Goal: Task Accomplishment & Management: Manage account settings

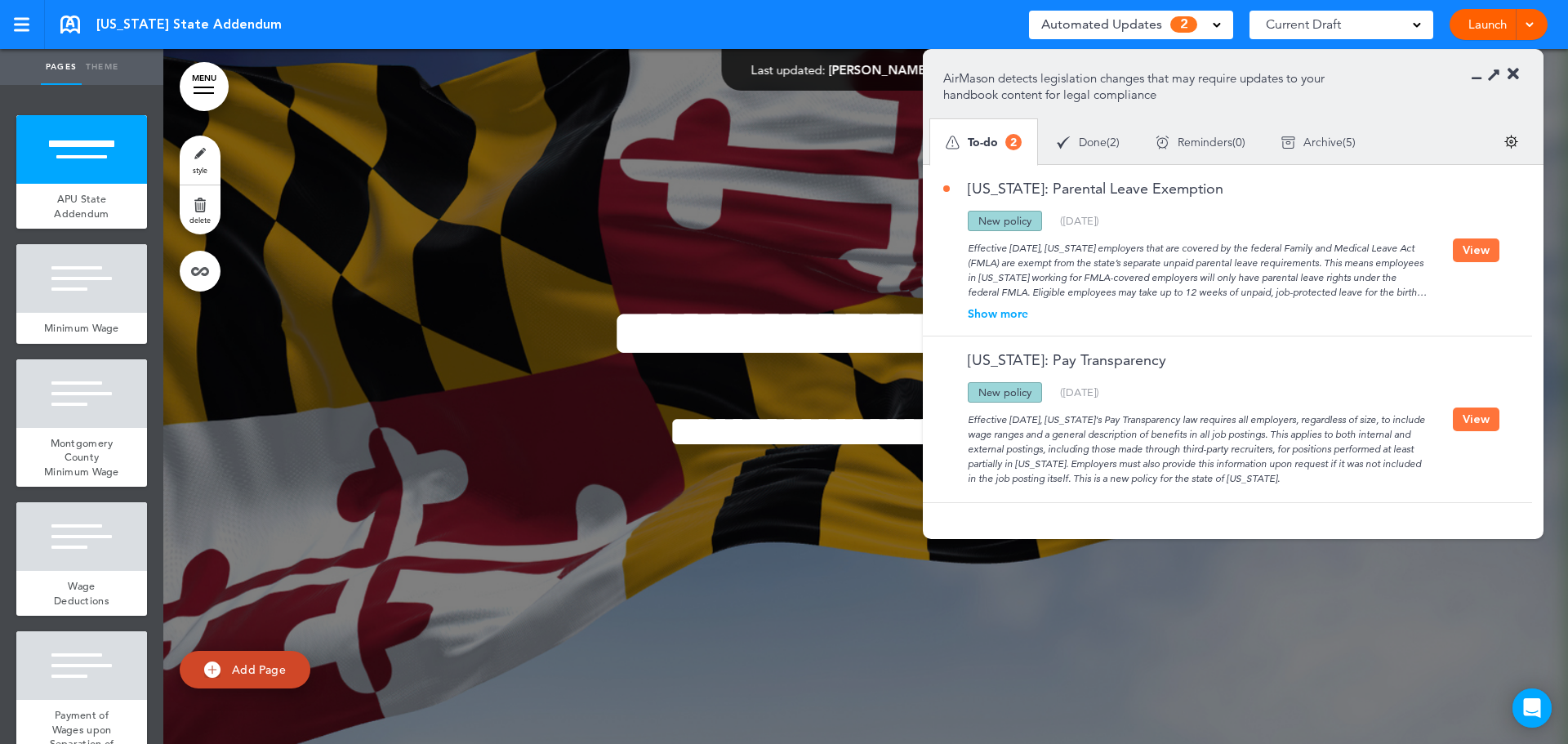
click at [1012, 319] on div "Show more" at bounding box center [1199, 314] width 510 height 11
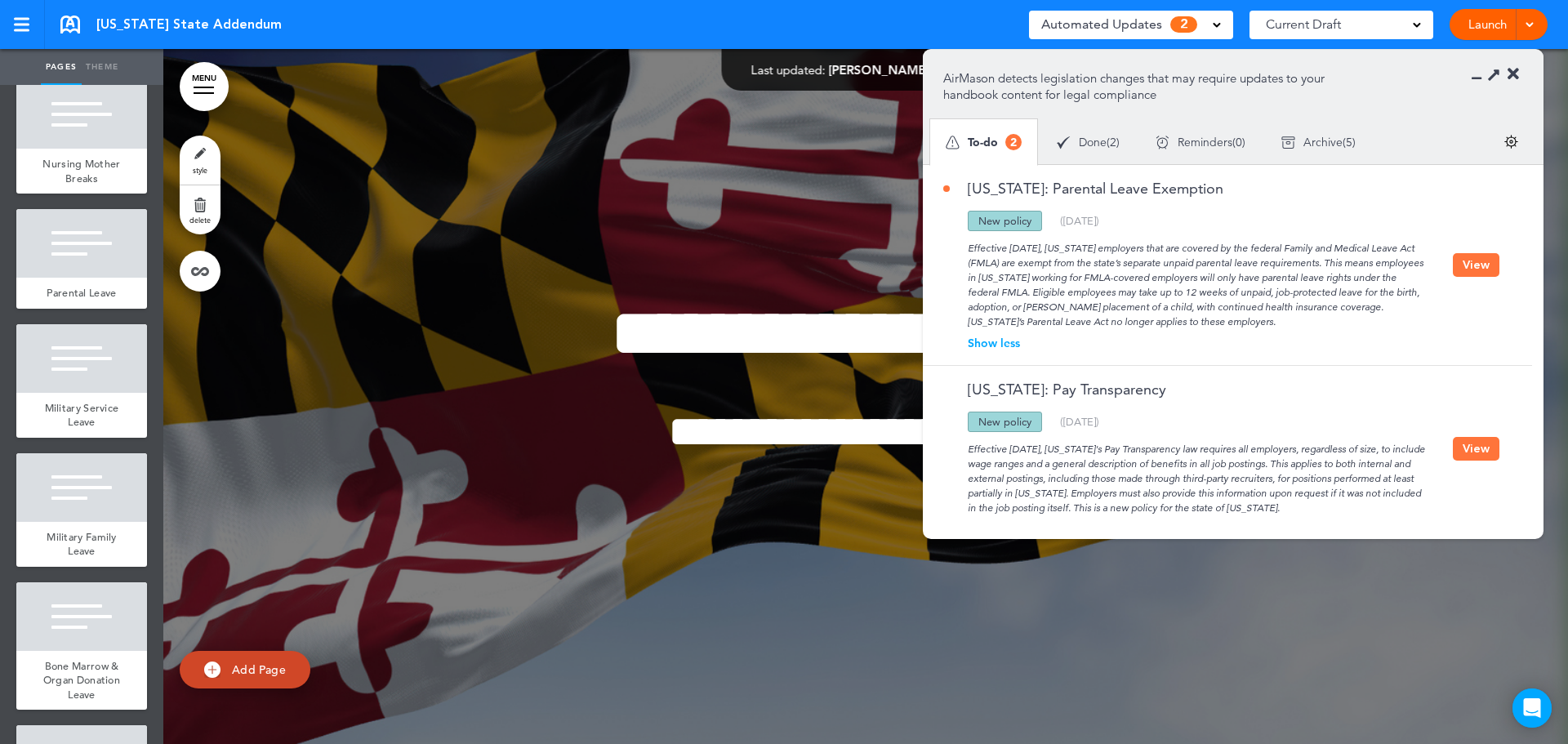
scroll to position [833, 0]
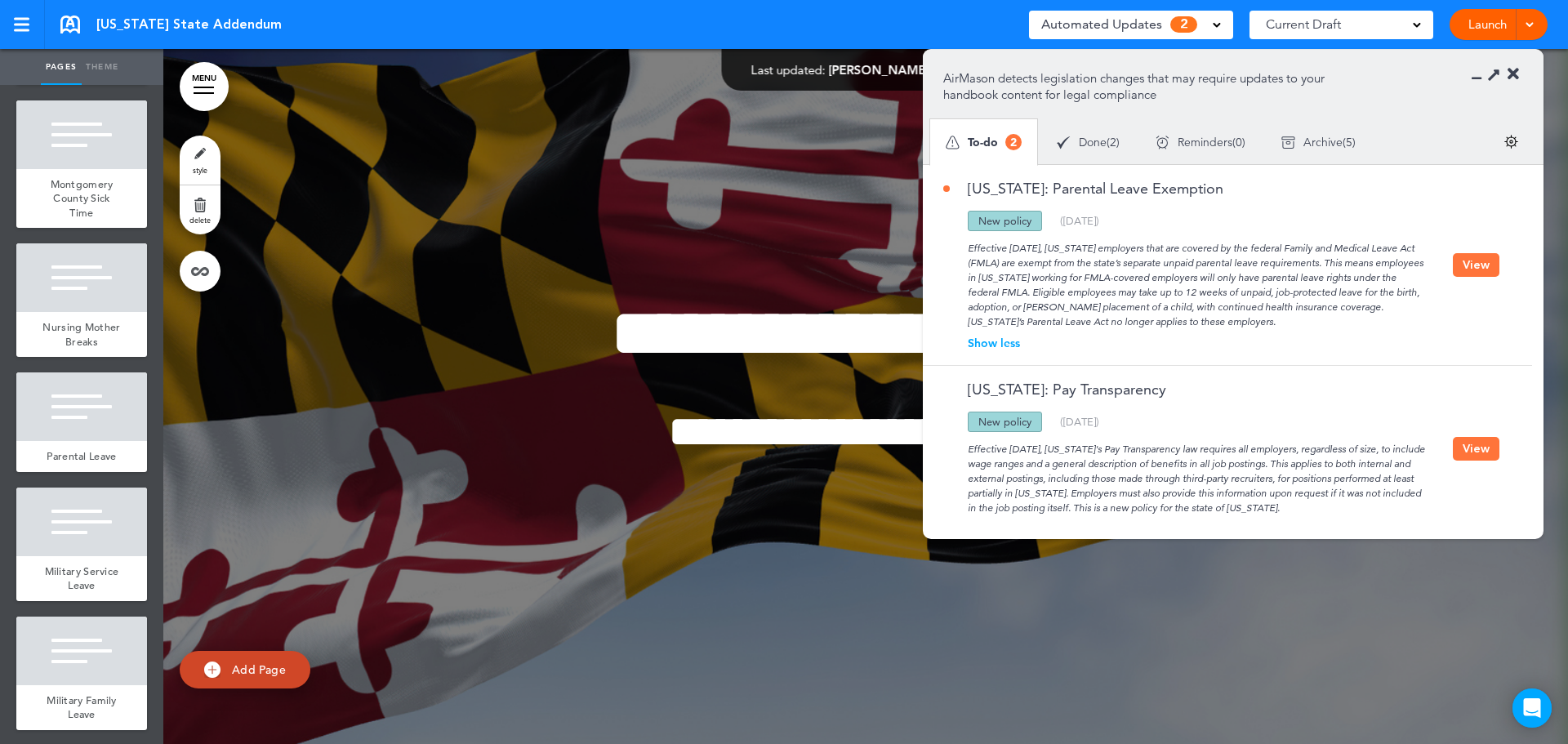
click at [121, 441] on div at bounding box center [81, 407] width 130 height 69
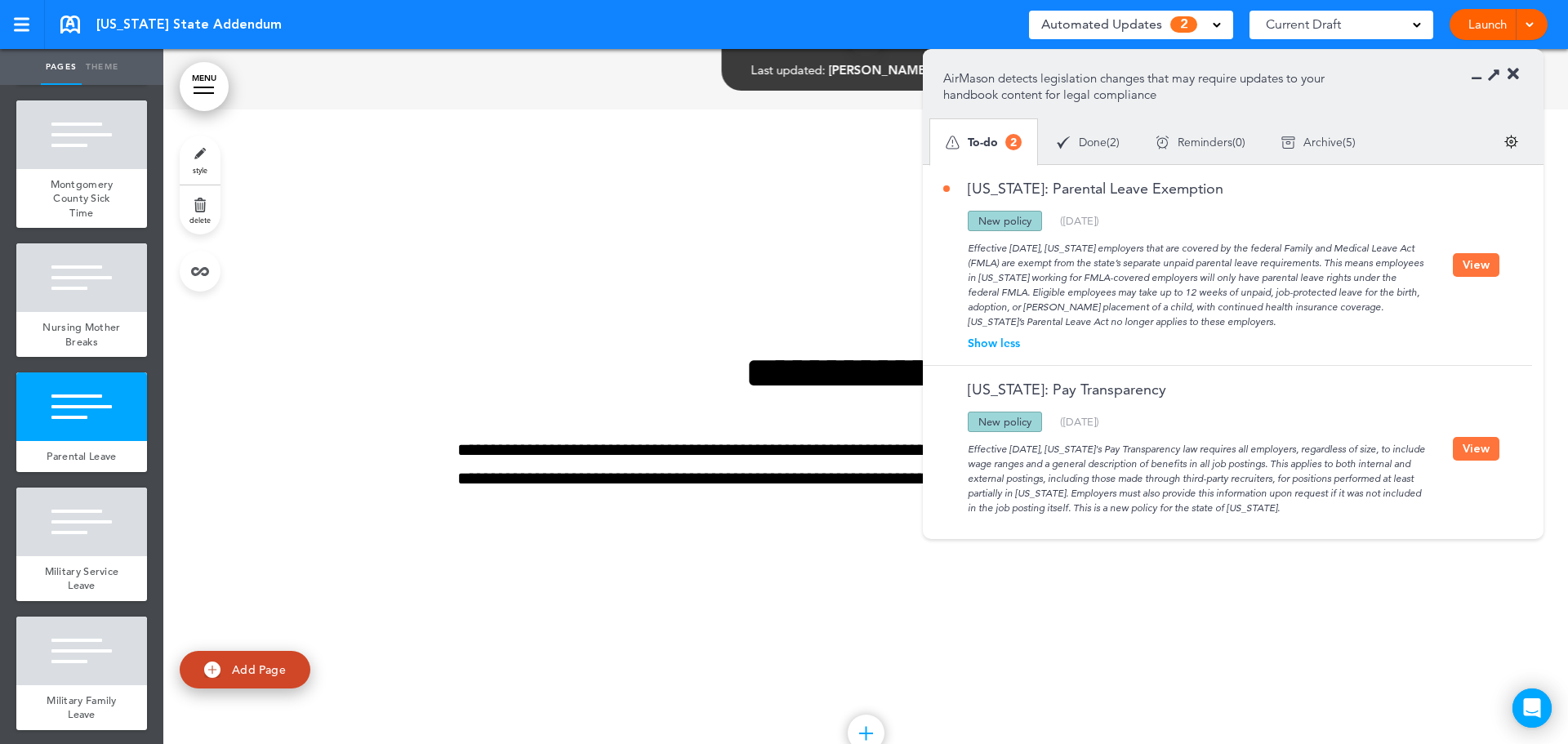
scroll to position [5563, 0]
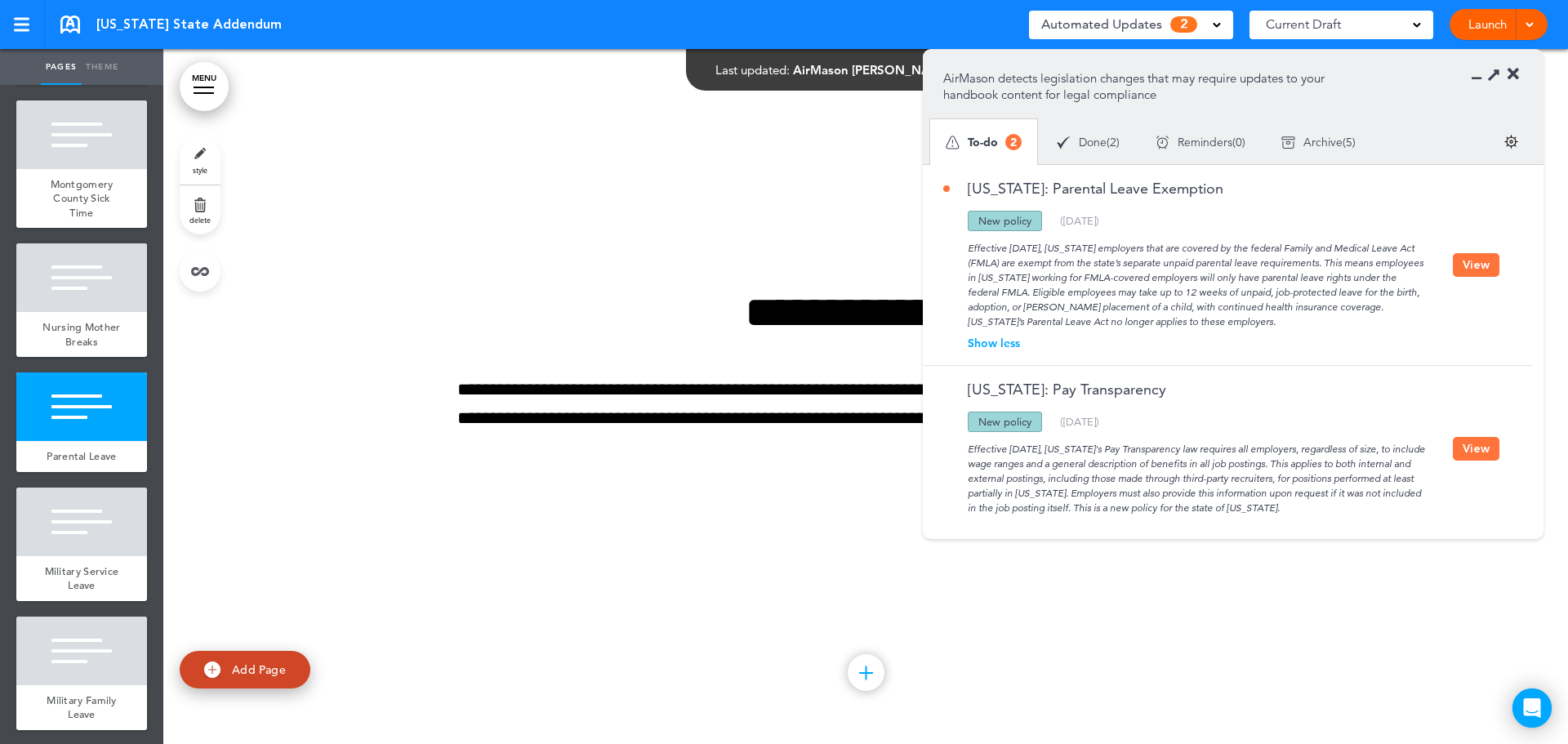
click at [1514, 75] on icon at bounding box center [1513, 74] width 11 height 16
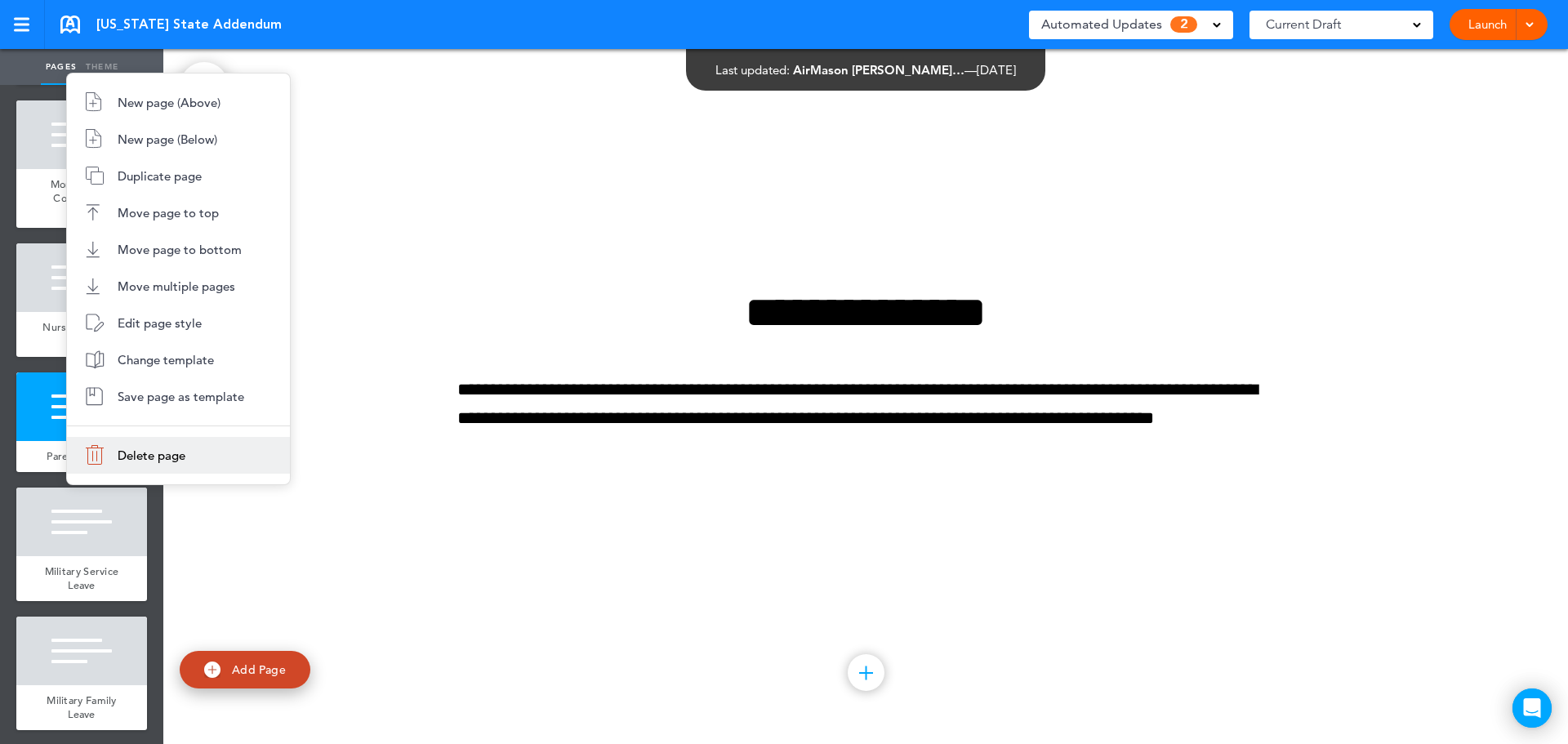
click at [159, 458] on span "Delete page" at bounding box center [152, 455] width 68 height 15
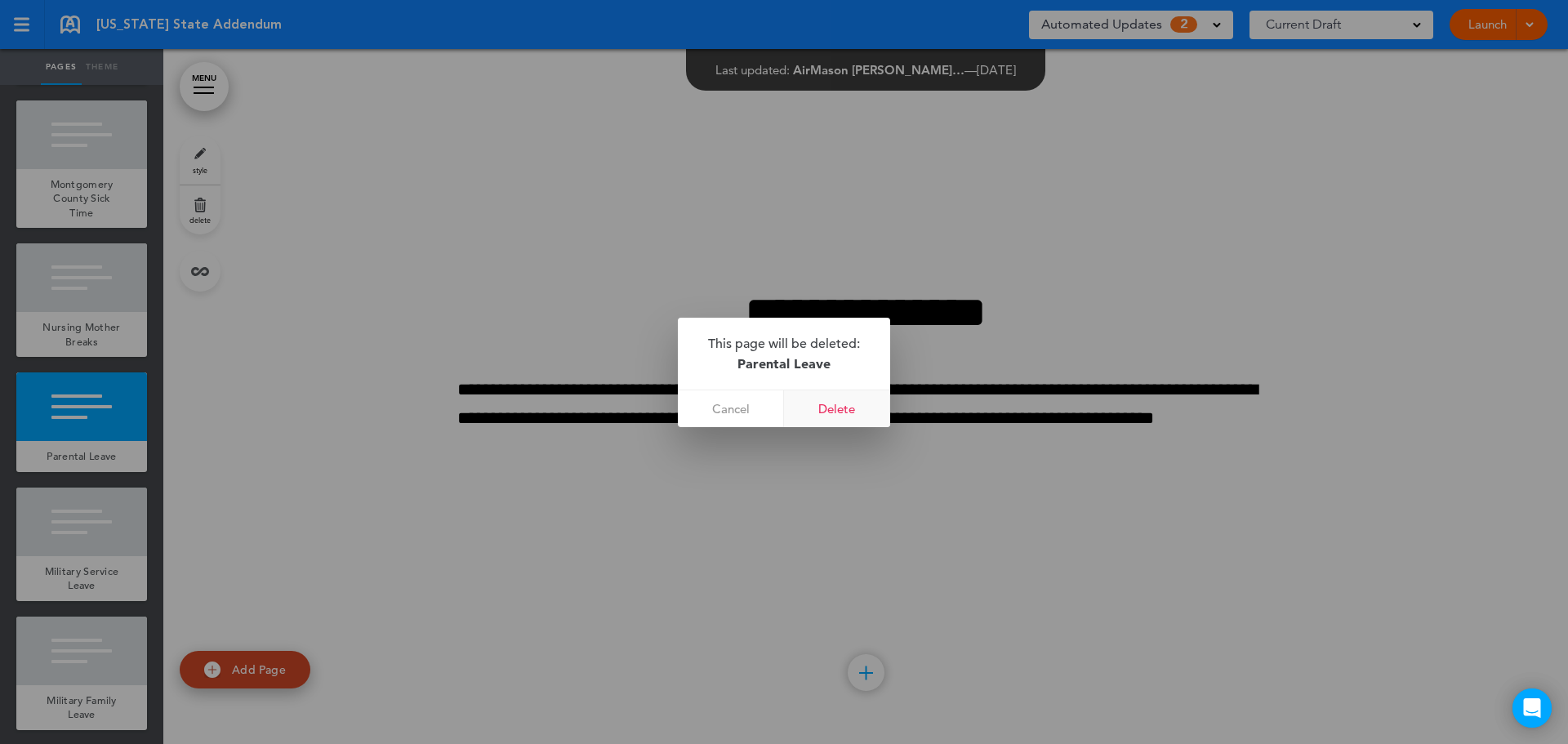
click at [841, 407] on link "Delete" at bounding box center [837, 408] width 106 height 36
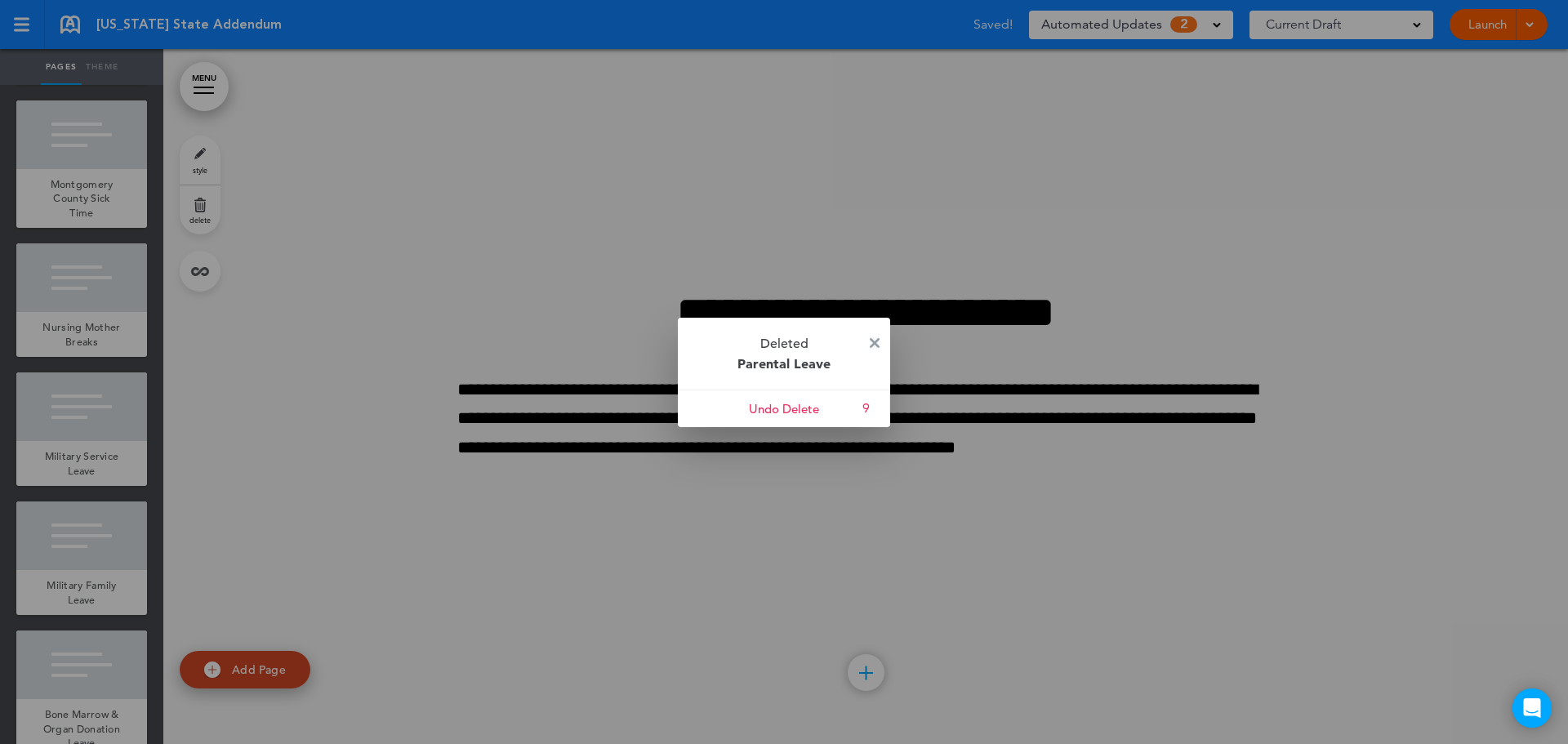
click at [878, 343] on img at bounding box center [875, 343] width 10 height 10
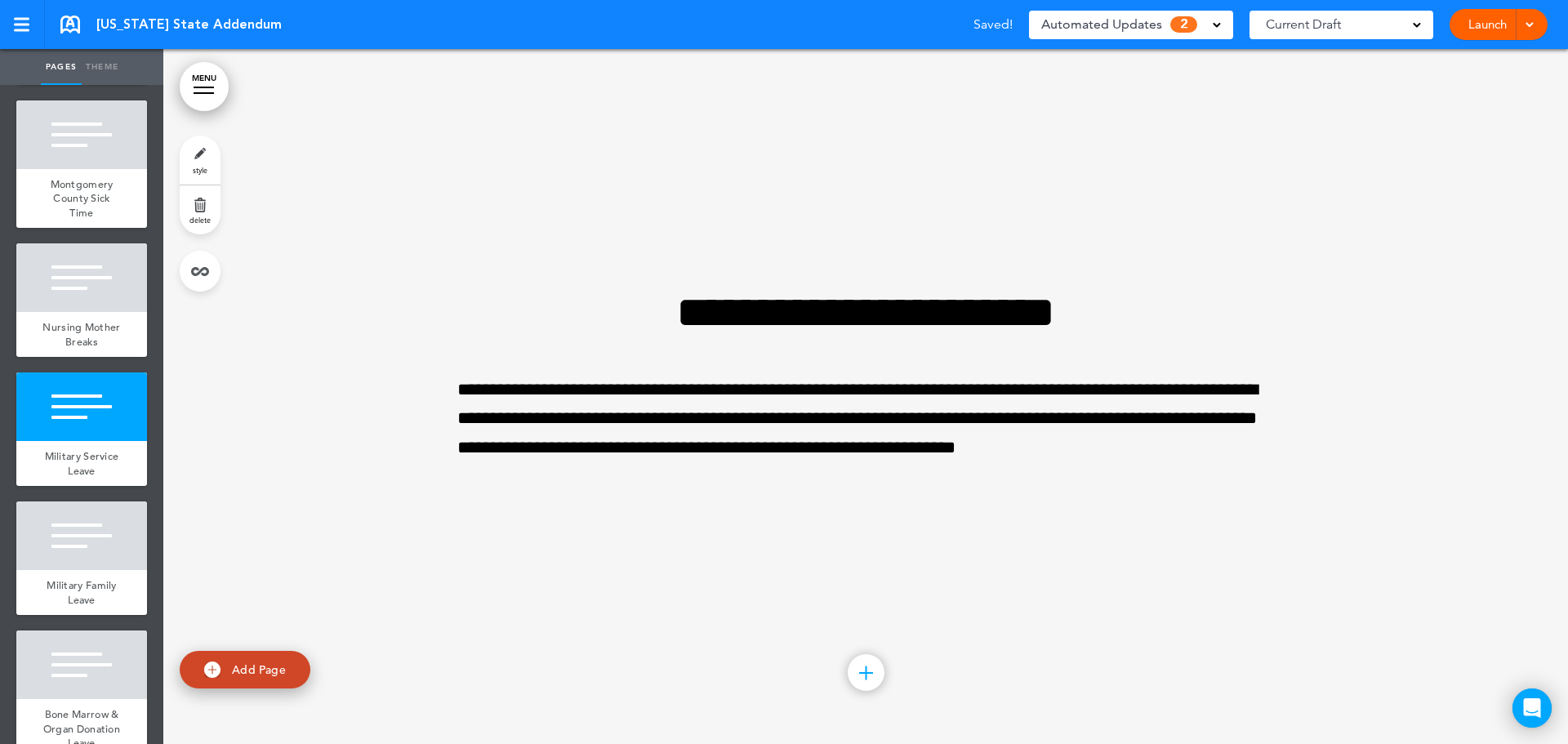
click at [1152, 25] on span "Automated Updates" at bounding box center [1101, 24] width 121 height 23
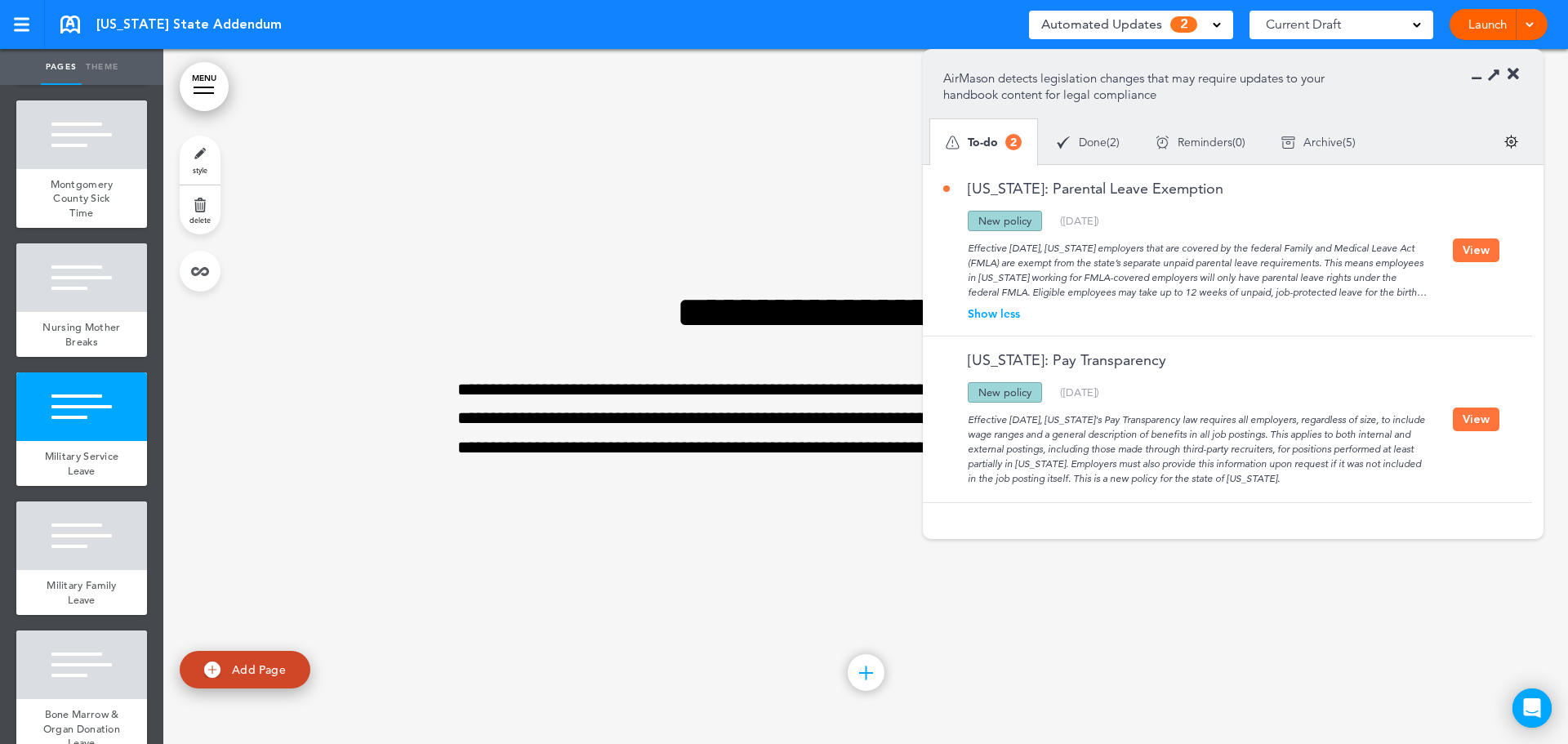
click at [1463, 252] on button "View" at bounding box center [1476, 251] width 47 height 24
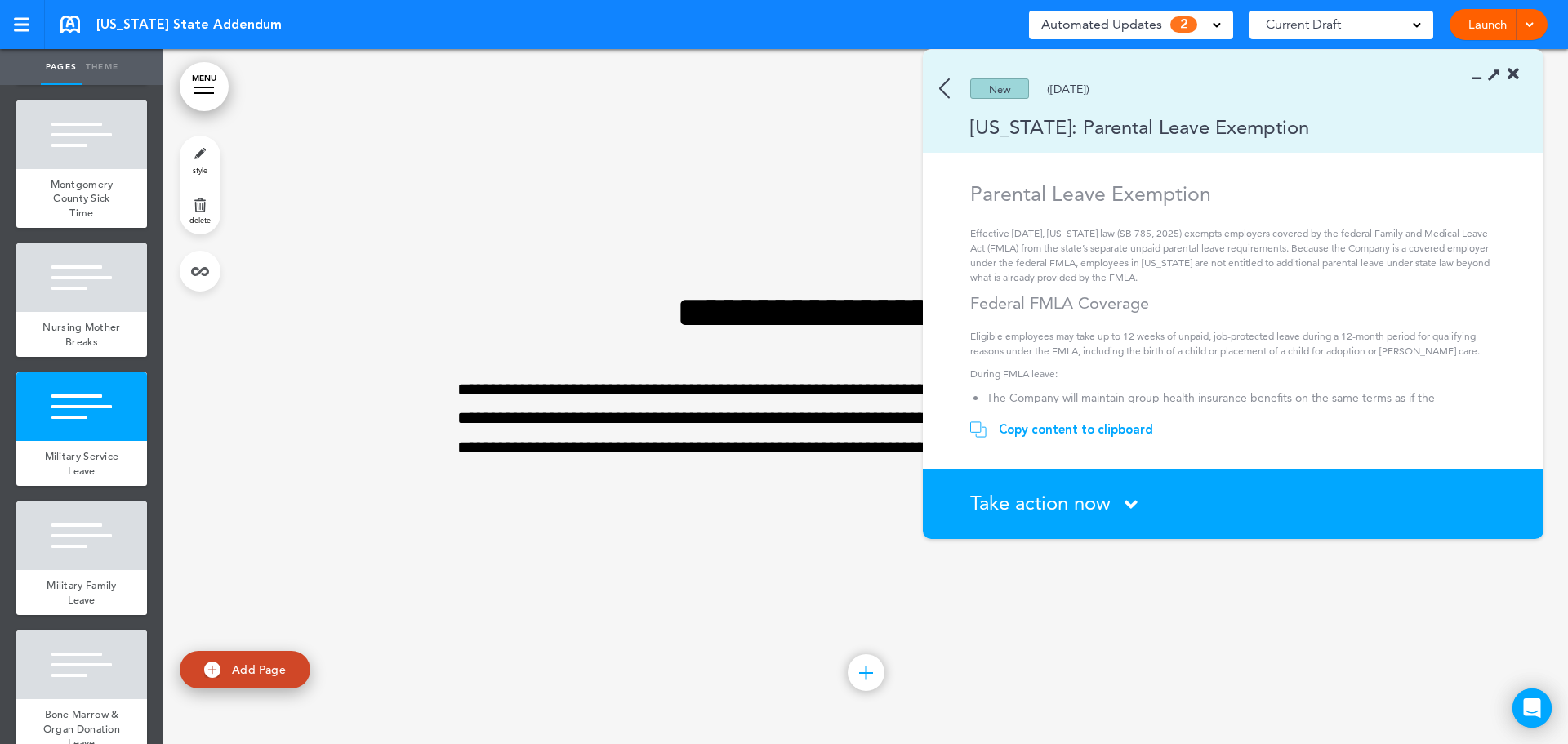
click at [1078, 519] on section "Take action now Click here to change the status What would you like to do? I ha…" at bounding box center [1233, 503] width 621 height 70
click at [1077, 512] on span "Take action now" at bounding box center [1041, 503] width 141 height 24
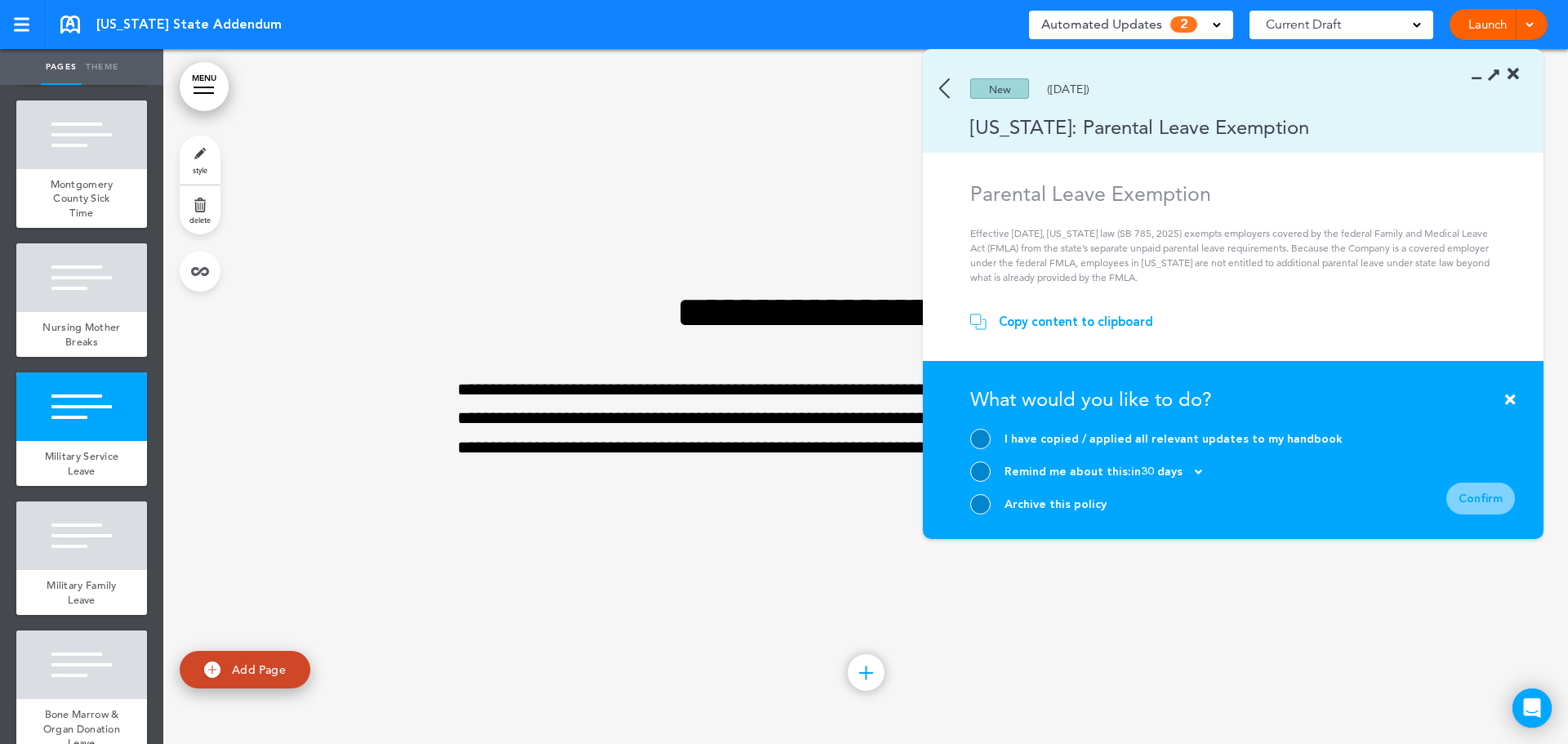
click at [993, 469] on div "Remind me about this: [DATE] Remind me in... 30 Days 7 Days 3 Days Custom" at bounding box center [1157, 472] width 373 height 20
click at [972, 474] on div at bounding box center [981, 472] width 20 height 20
click at [1493, 506] on div "Confirm" at bounding box center [1481, 499] width 69 height 32
